Goal: Task Accomplishment & Management: Use online tool/utility

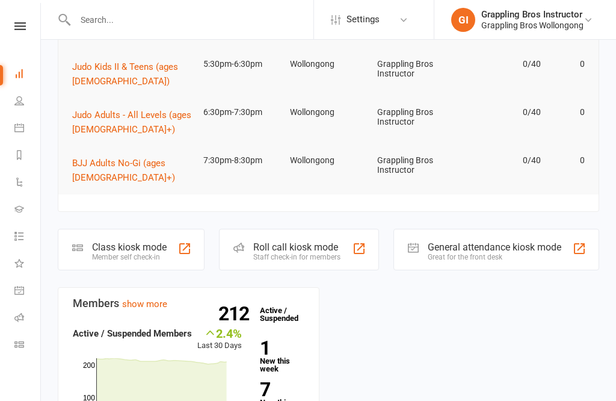
click at [18, 341] on icon at bounding box center [19, 344] width 10 height 10
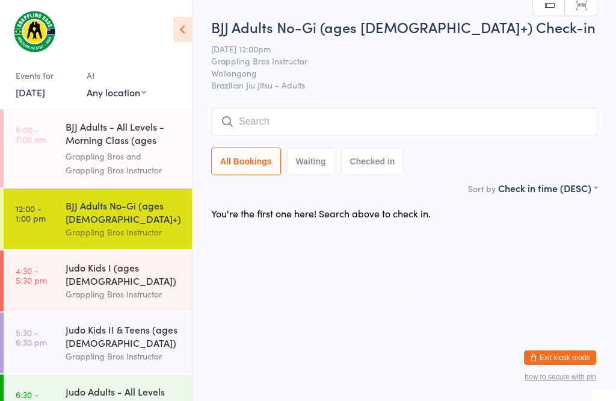
click at [329, 121] on input "search" at bounding box center [404, 122] width 386 height 28
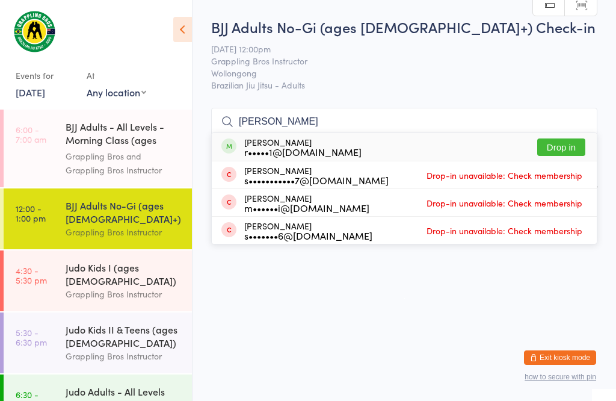
type input "Roger"
click at [564, 138] on button "Drop in" at bounding box center [561, 146] width 48 height 17
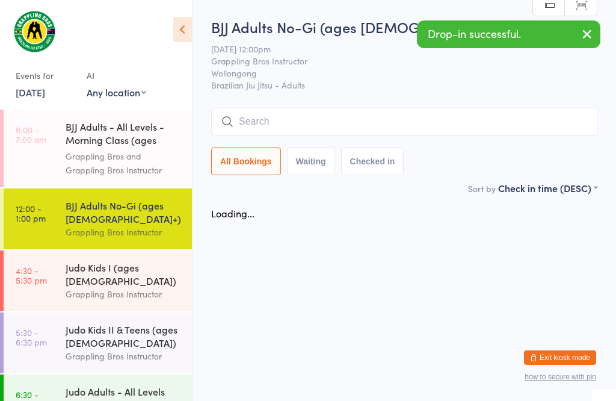
scroll to position [1, 0]
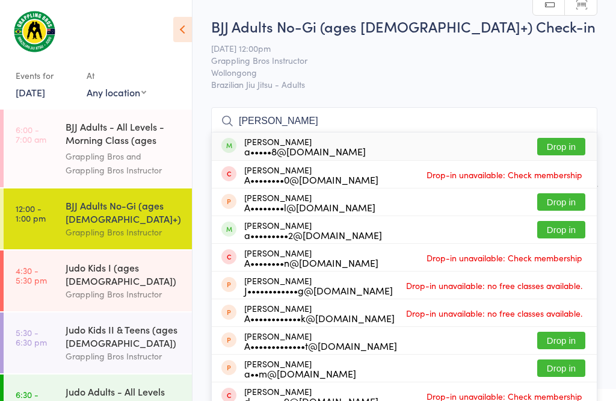
type input "Adam iva"
click at [557, 148] on button "Drop in" at bounding box center [561, 146] width 48 height 17
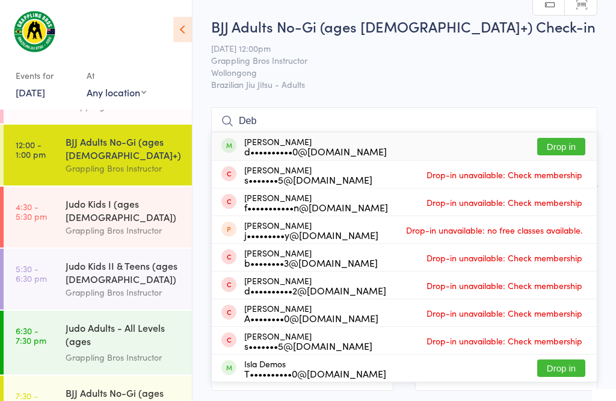
scroll to position [70, 0]
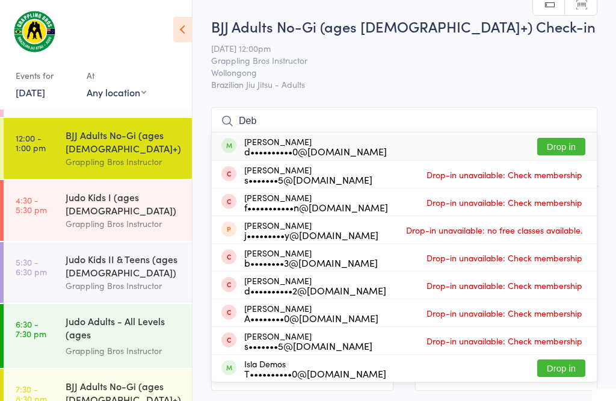
type input "Deb"
click at [566, 155] on button "Drop in" at bounding box center [561, 146] width 48 height 17
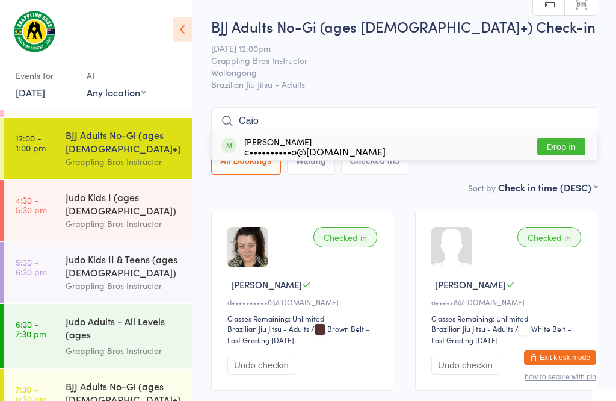
type input "Caio"
click at [260, 141] on div "Caio Gontijo c••••••••••o@gmail.com" at bounding box center [314, 146] width 141 height 19
